Goal: Find specific page/section: Find specific page/section

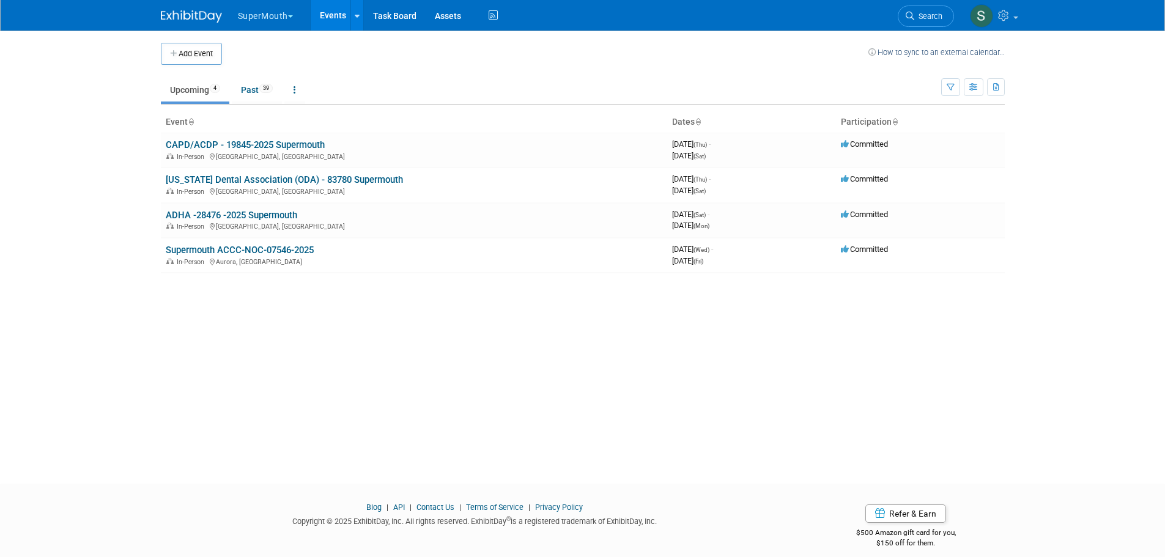
click at [264, 10] on button "SuperMouth" at bounding box center [273, 13] width 72 height 27
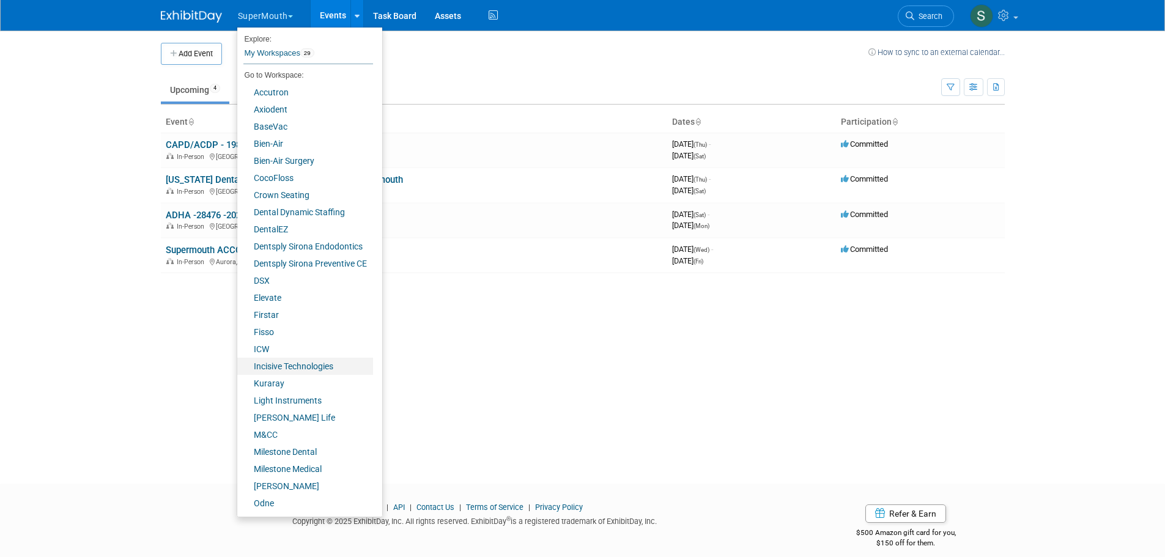
click at [291, 364] on link "Incisive Technologies" at bounding box center [305, 366] width 136 height 17
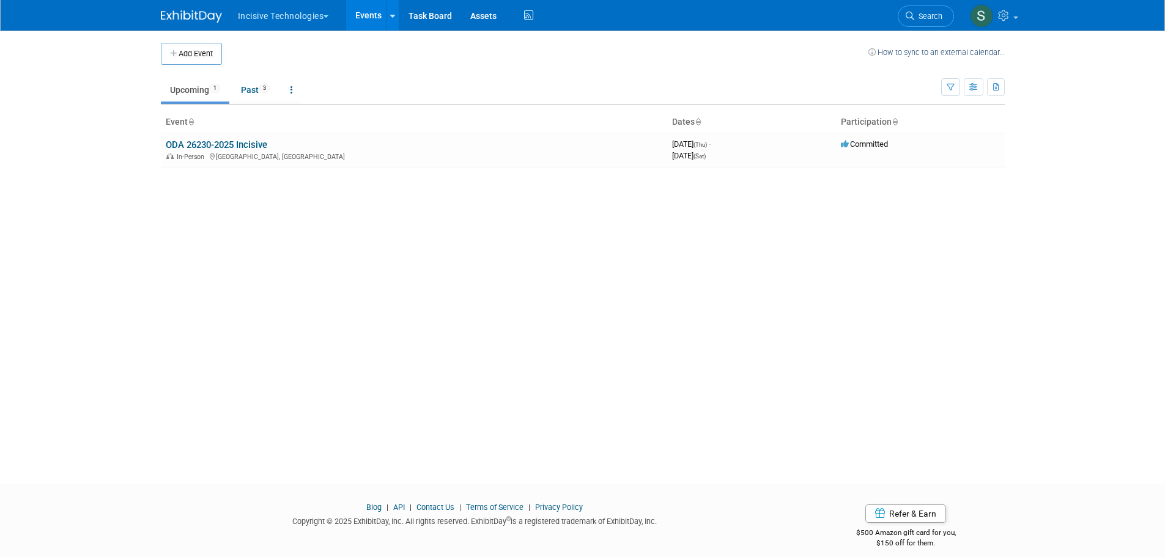
click at [246, 145] on link "ODA 26230-2025 Incisive" at bounding box center [217, 144] width 102 height 11
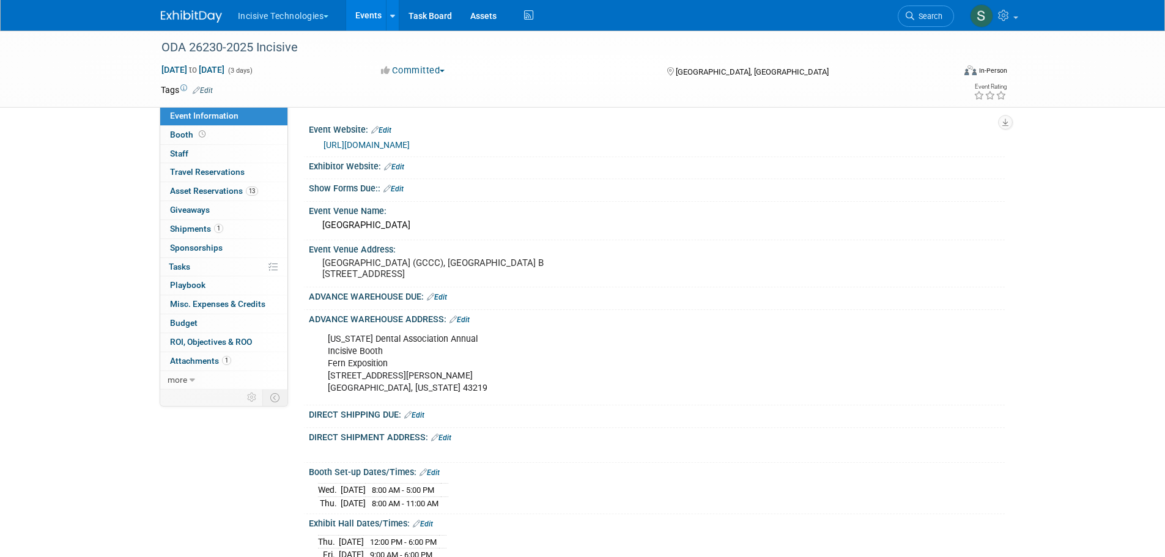
click at [237, 224] on link "1 Shipments 1" at bounding box center [223, 229] width 127 height 18
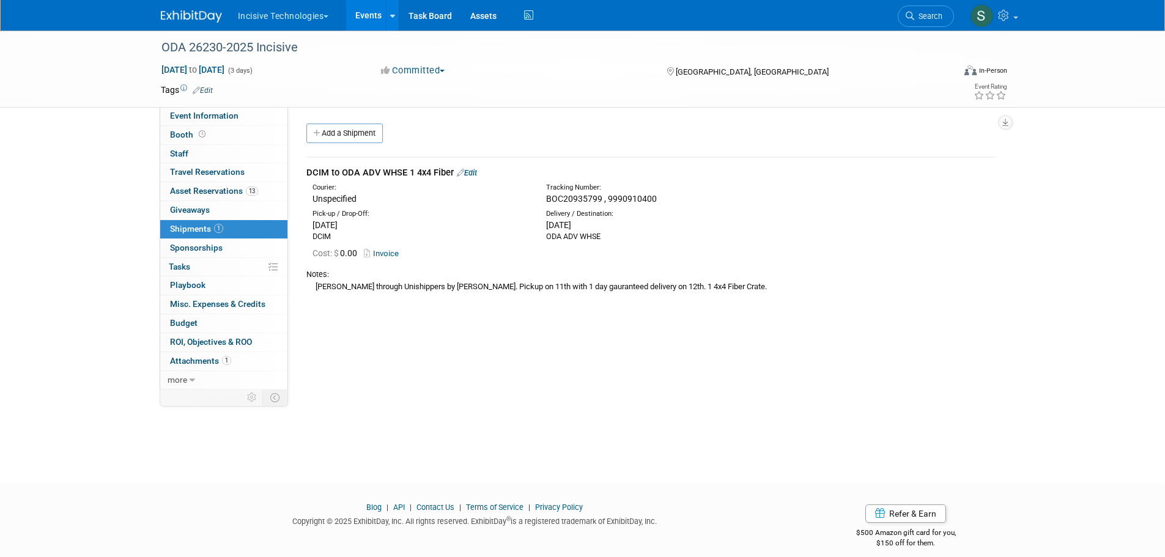
click at [393, 254] on link "Invoice" at bounding box center [384, 253] width 40 height 9
